Goal: Information Seeking & Learning: Learn about a topic

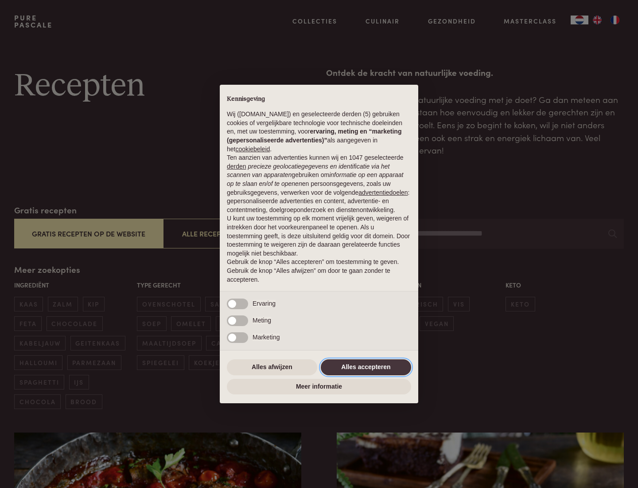
click at [366, 367] on button "Alles accepteren" at bounding box center [366, 367] width 90 height 16
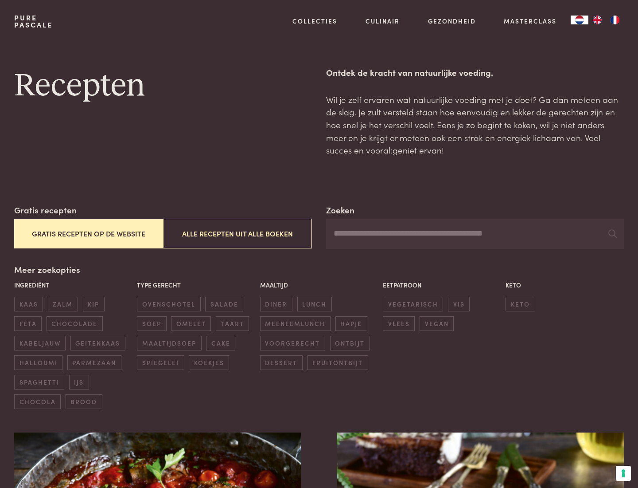
click at [88, 233] on button "Gratis recepten op de website" at bounding box center [88, 234] width 149 height 30
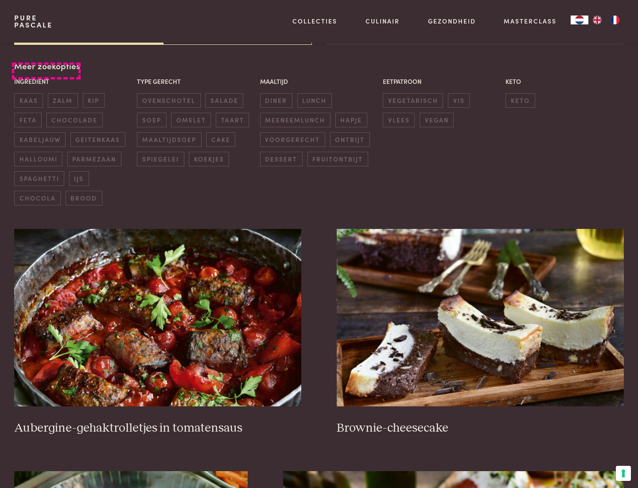
click at [46, 66] on div "Meer zoekopties Ingrediënt kaas zalm kip feta chocolade kabeljauw geitenkaas ha…" at bounding box center [319, 132] width 610 height 146
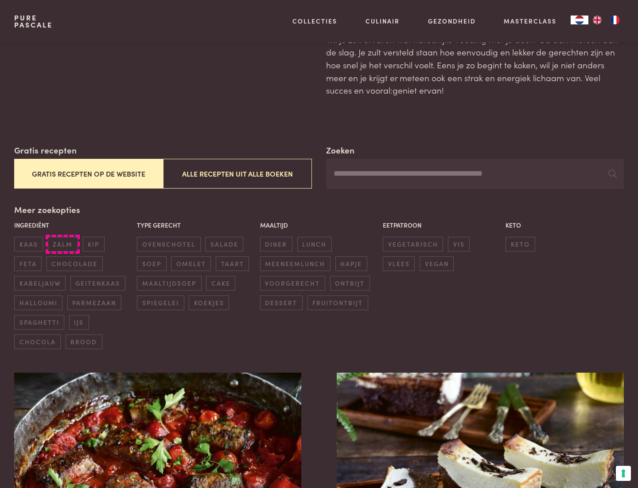
click at [63, 244] on span "zalm" at bounding box center [63, 244] width 30 height 15
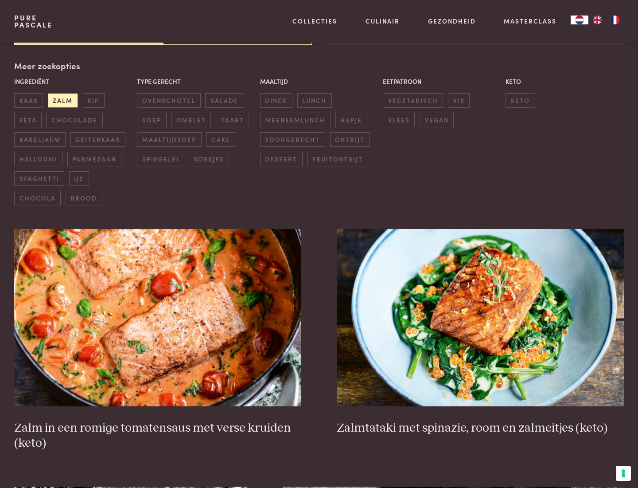
click at [314, 100] on span "lunch" at bounding box center [314, 100] width 35 height 15
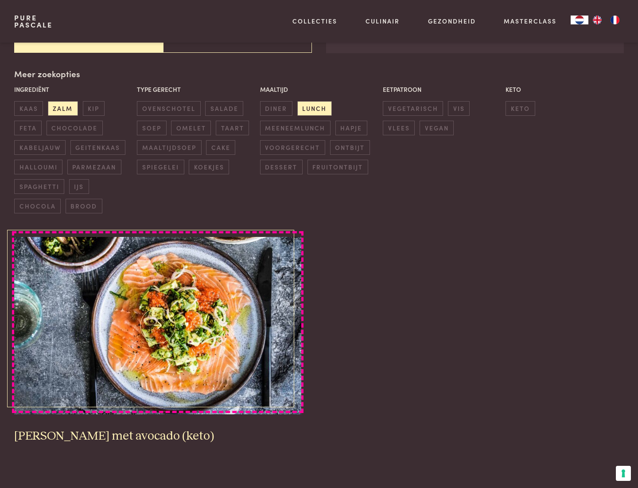
click at [158, 326] on img at bounding box center [157, 325] width 287 height 177
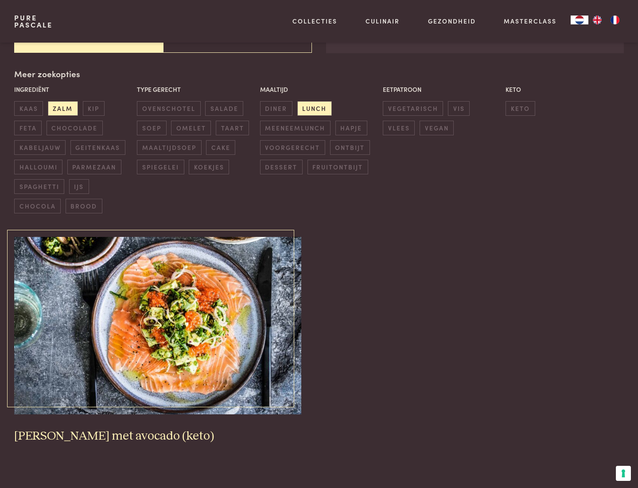
scroll to position [195, 0]
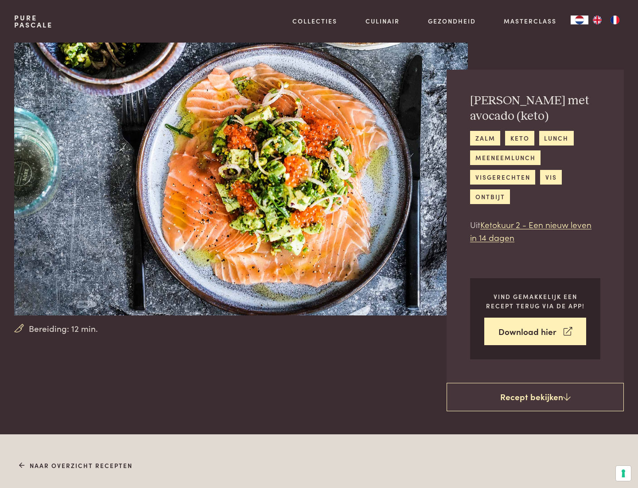
scroll to position [508, 0]
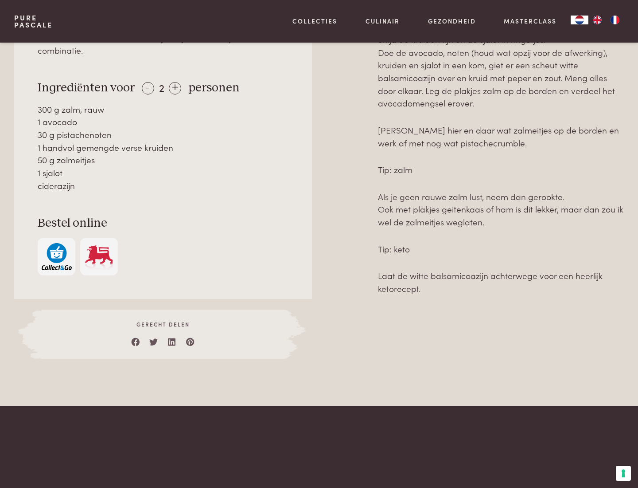
click at [56, 243] on img "button" at bounding box center [57, 256] width 30 height 27
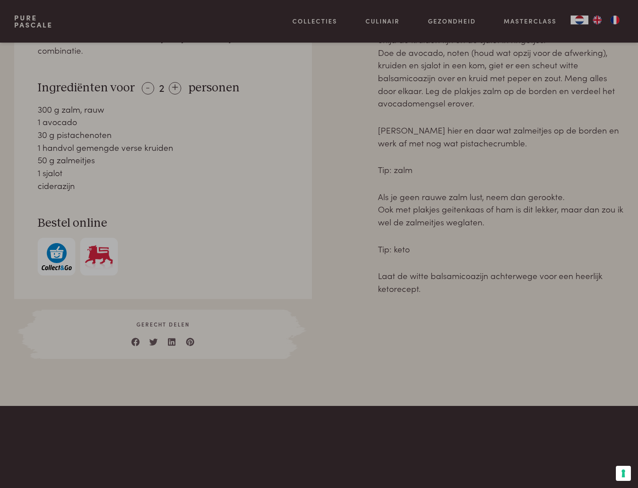
scroll to position [360, 0]
